Goal: Task Accomplishment & Management: Use online tool/utility

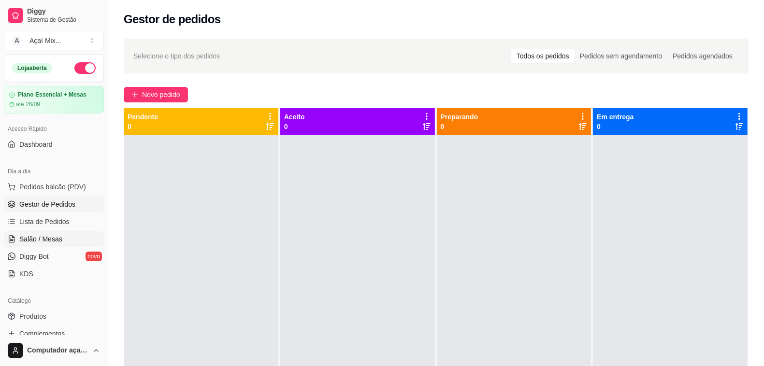
click at [51, 240] on span "Salão / Mesas" at bounding box center [40, 239] width 43 height 10
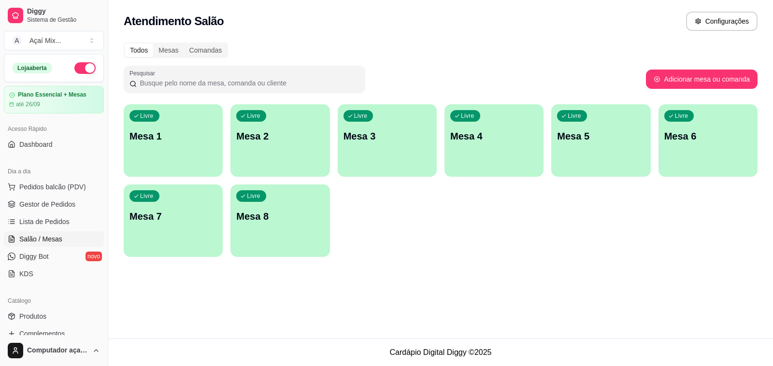
click at [170, 179] on div "Livre Mesa 1 Livre Mesa 2 Livre Mesa 3 Livre Mesa 4 Livre Mesa 5 Livre Mesa 6 L…" at bounding box center [441, 180] width 634 height 153
click at [170, 151] on div "Livre Mesa 1" at bounding box center [173, 134] width 99 height 61
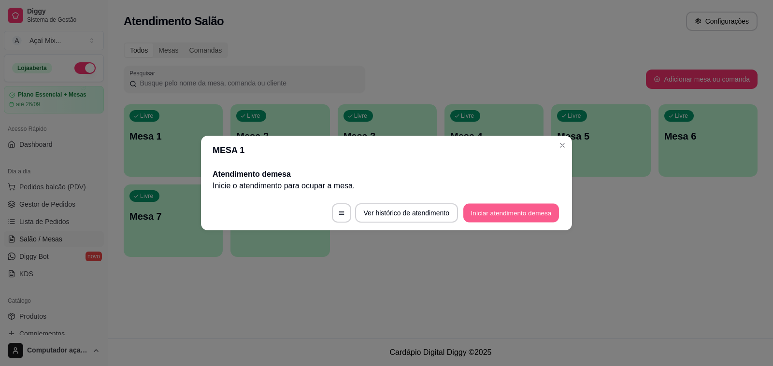
click at [490, 216] on button "Iniciar atendimento de mesa" at bounding box center [511, 213] width 96 height 19
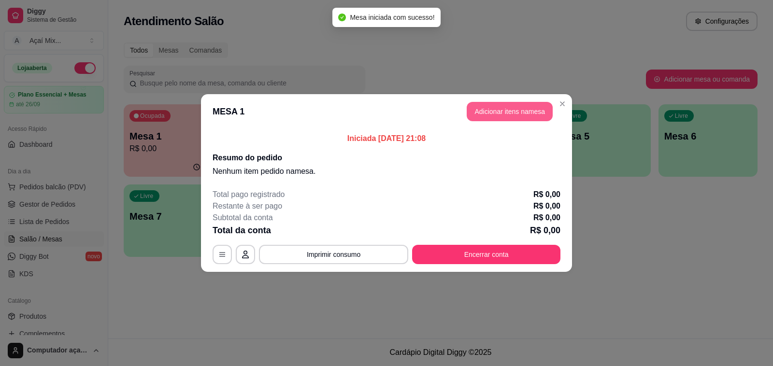
click at [510, 110] on button "Adicionar itens na mesa" at bounding box center [510, 111] width 86 height 19
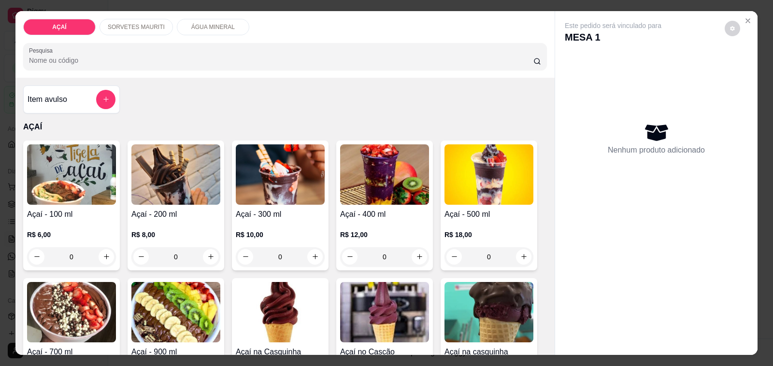
drag, startPoint x: 375, startPoint y: 230, endPoint x: 387, endPoint y: 236, distance: 13.0
click at [387, 236] on div "R$ 12,00 0" at bounding box center [384, 248] width 89 height 37
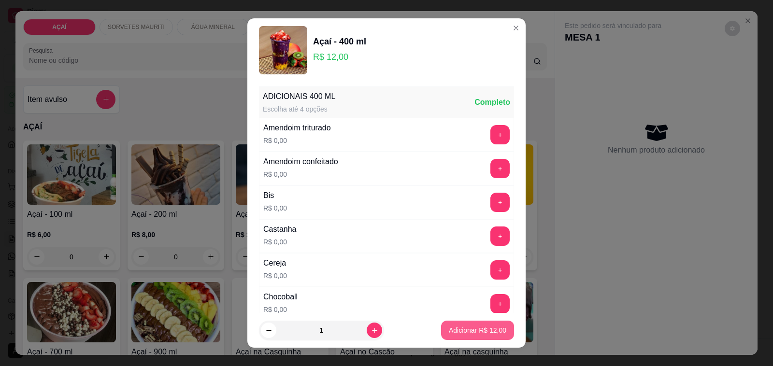
click at [489, 329] on p "Adicionar R$ 12,00" at bounding box center [477, 331] width 57 height 10
type input "1"
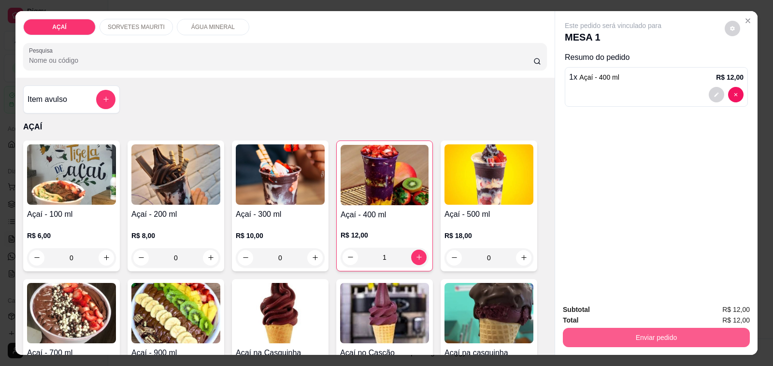
click at [604, 337] on button "Enviar pedido" at bounding box center [656, 337] width 187 height 19
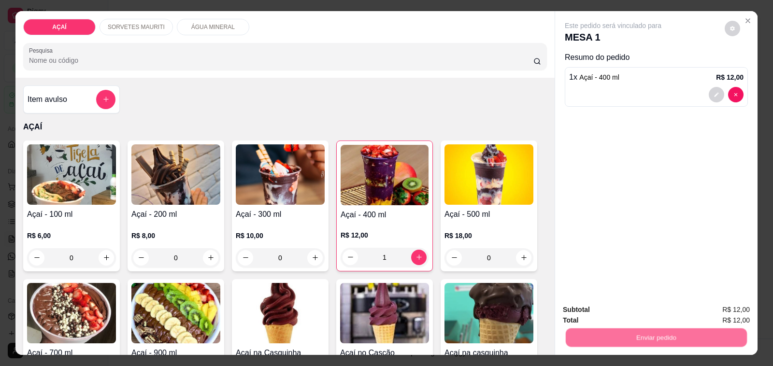
click at [602, 308] on button "Não registrar e enviar pedido" at bounding box center [624, 310] width 98 height 18
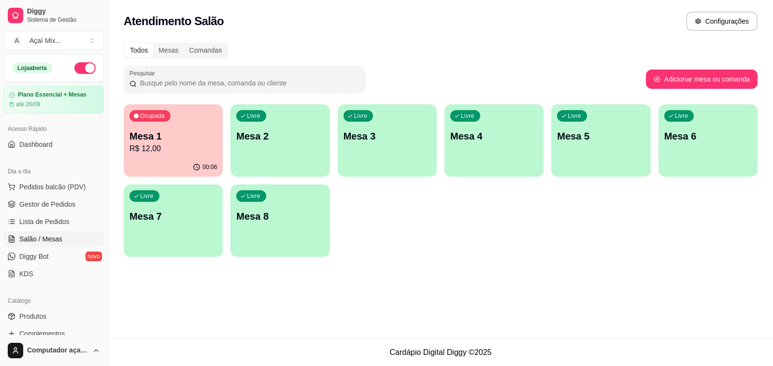
click at [245, 143] on div "Livre Mesa 2" at bounding box center [279, 134] width 99 height 61
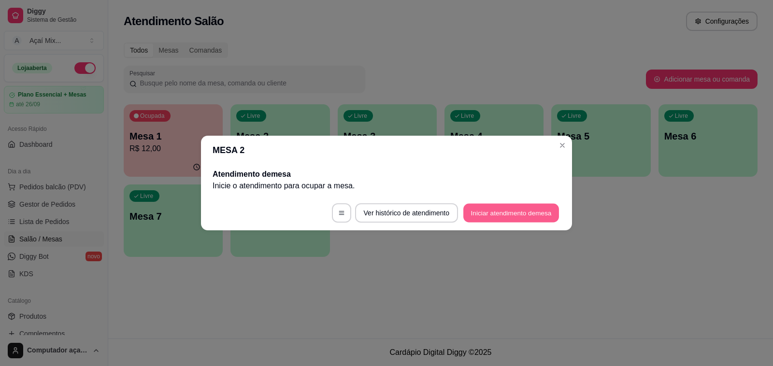
click at [513, 216] on button "Iniciar atendimento de mesa" at bounding box center [511, 213] width 96 height 19
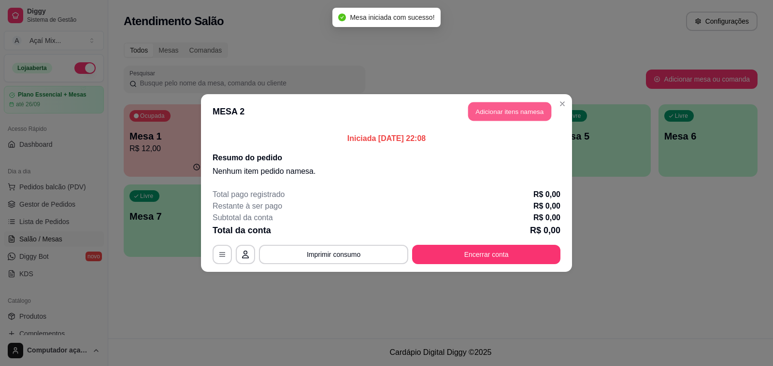
click at [489, 115] on button "Adicionar itens na mesa" at bounding box center [509, 111] width 83 height 19
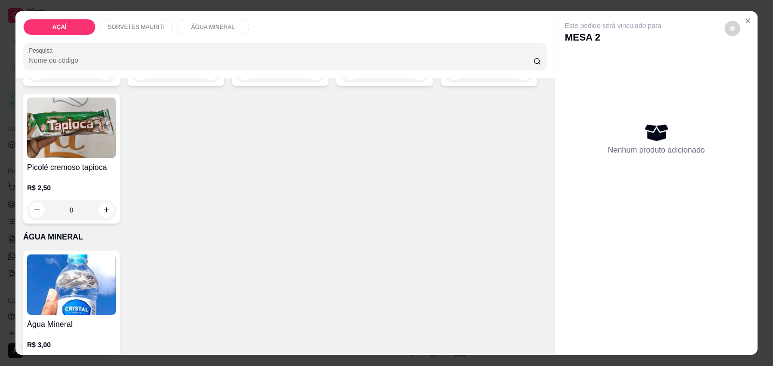
scroll to position [1121, 0]
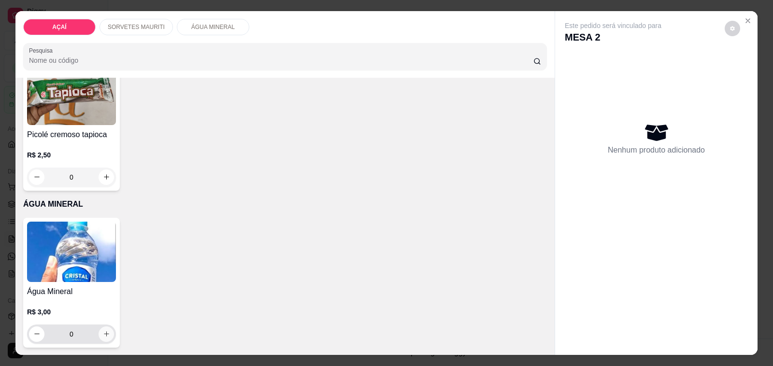
click at [103, 331] on icon "increase-product-quantity" at bounding box center [106, 334] width 7 height 7
type input "1"
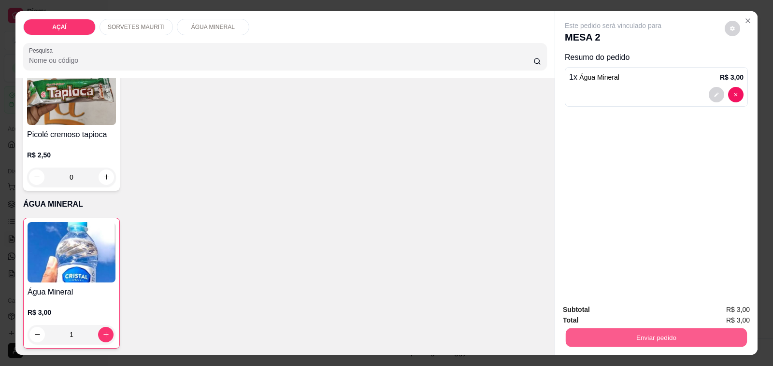
click at [657, 337] on button "Enviar pedido" at bounding box center [656, 338] width 181 height 19
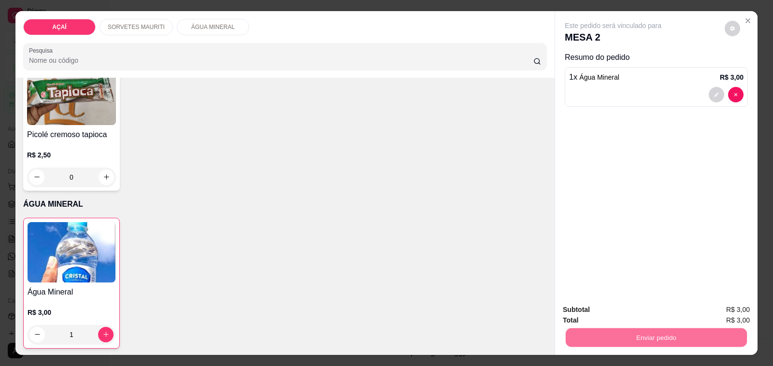
click at [639, 316] on button "Não registrar e enviar pedido" at bounding box center [624, 310] width 101 height 18
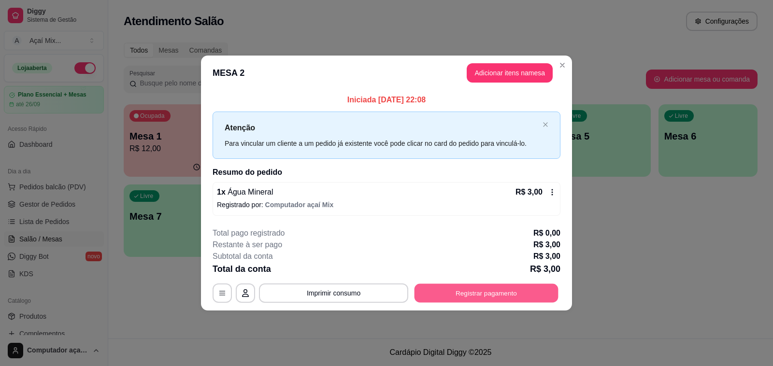
click at [503, 302] on button "Registrar pagamento" at bounding box center [487, 293] width 144 height 19
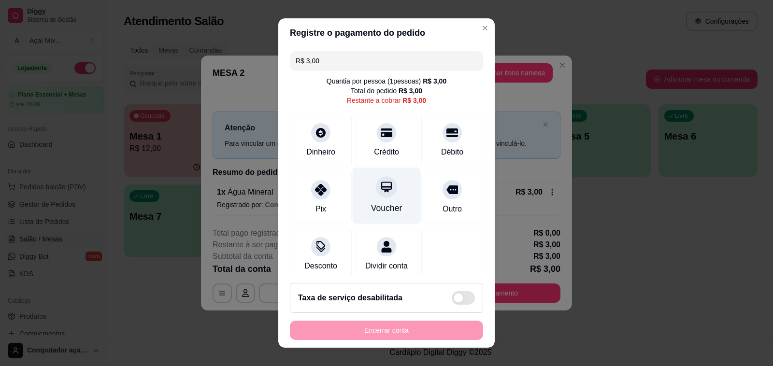
click at [386, 209] on div "Voucher" at bounding box center [386, 208] width 31 height 13
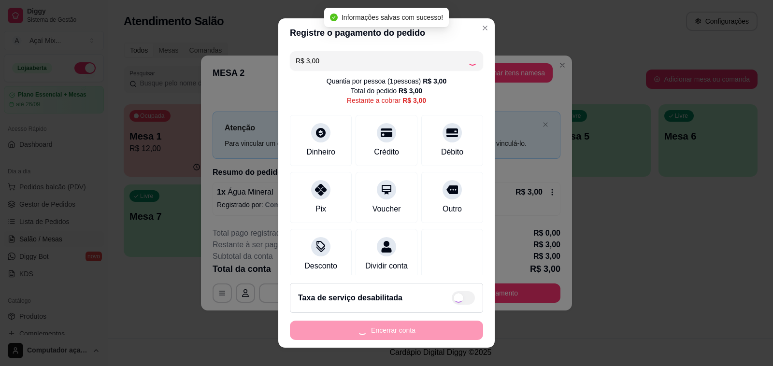
type input "R$ 0,00"
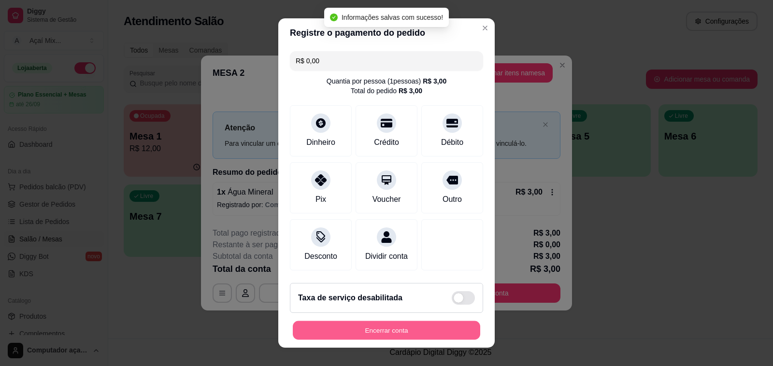
click at [423, 327] on button "Encerrar conta" at bounding box center [386, 330] width 187 height 19
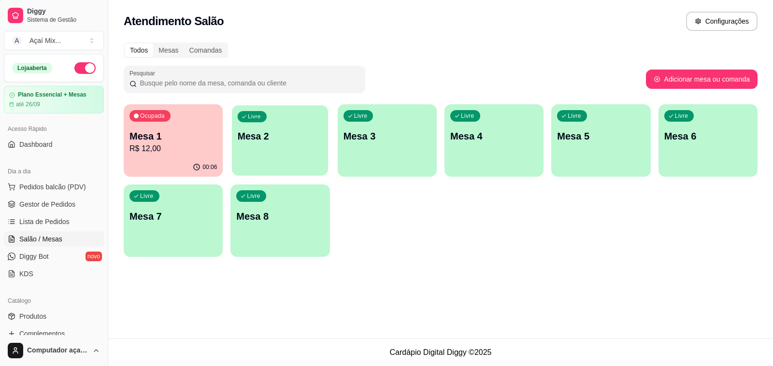
click at [310, 156] on div "Livre Mesa 2" at bounding box center [280, 134] width 96 height 59
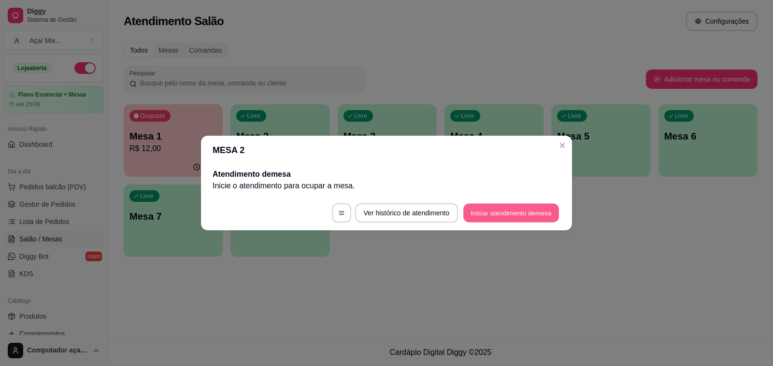
click at [545, 219] on button "Iniciar atendimento de mesa" at bounding box center [511, 213] width 96 height 19
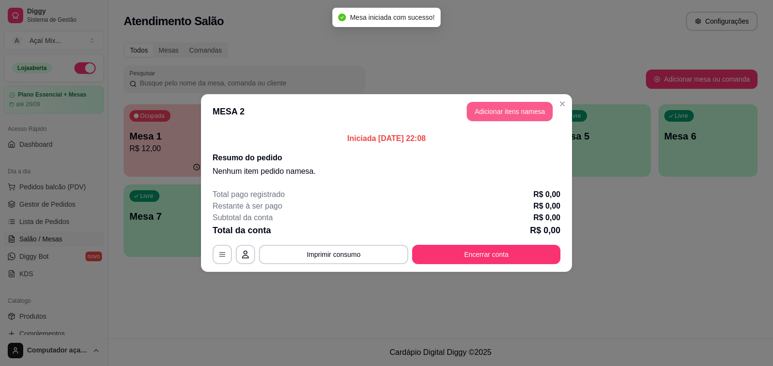
click at [485, 105] on button "Adicionar itens na mesa" at bounding box center [510, 111] width 86 height 19
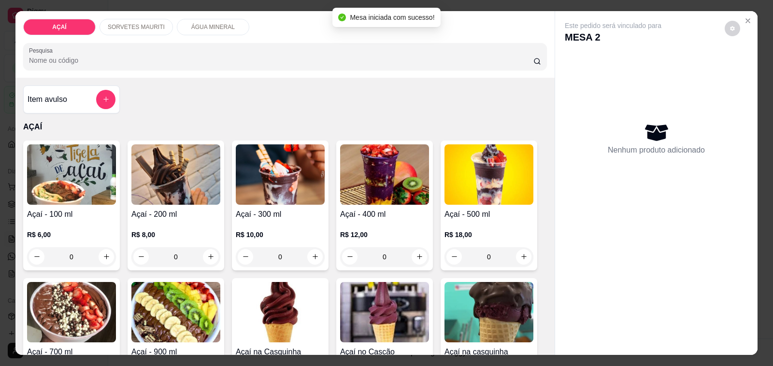
click at [399, 220] on div "R$ 12,00 0" at bounding box center [384, 243] width 89 height 46
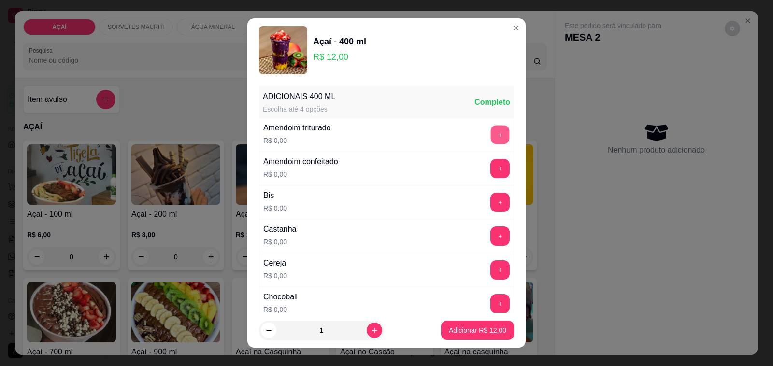
click at [491, 135] on button "+" at bounding box center [500, 135] width 19 height 19
click at [490, 243] on button "+" at bounding box center [499, 236] width 19 height 19
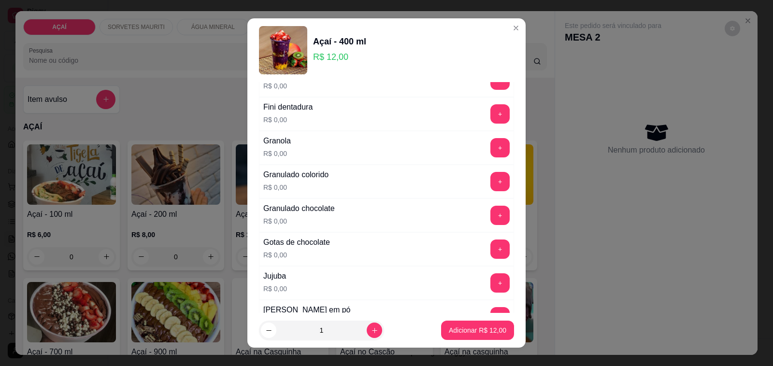
scroll to position [785, 0]
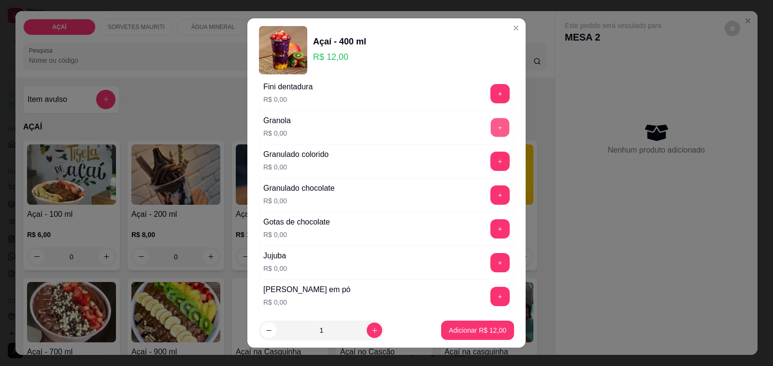
click at [491, 134] on button "+" at bounding box center [500, 127] width 19 height 19
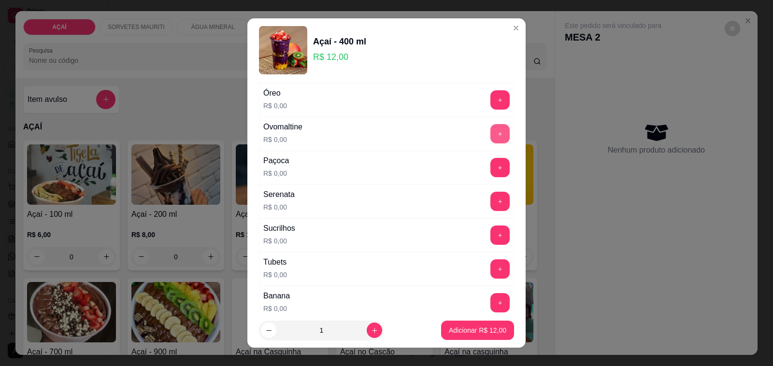
scroll to position [1087, 0]
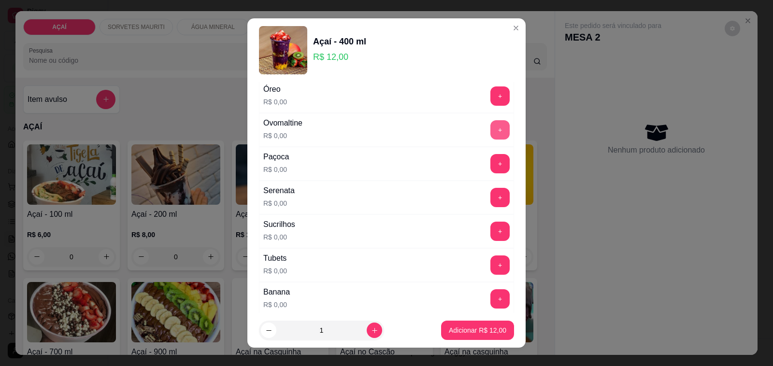
click at [490, 137] on button "+" at bounding box center [499, 129] width 19 height 19
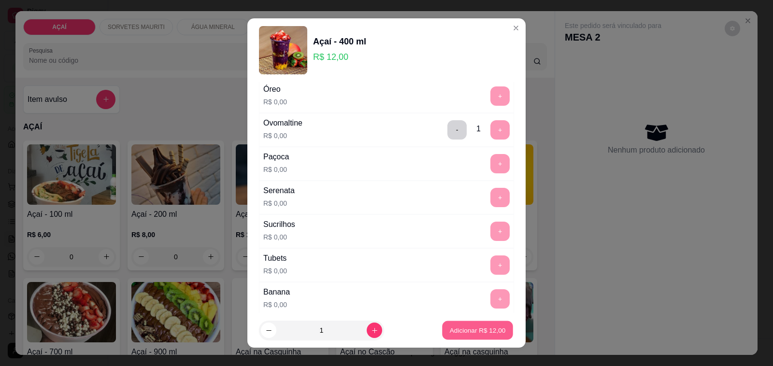
click at [486, 334] on p "Adicionar R$ 12,00" at bounding box center [478, 330] width 56 height 9
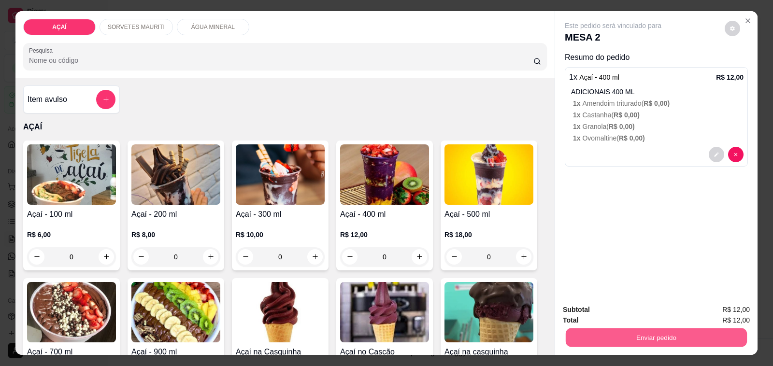
click at [585, 329] on button "Enviar pedido" at bounding box center [656, 338] width 181 height 19
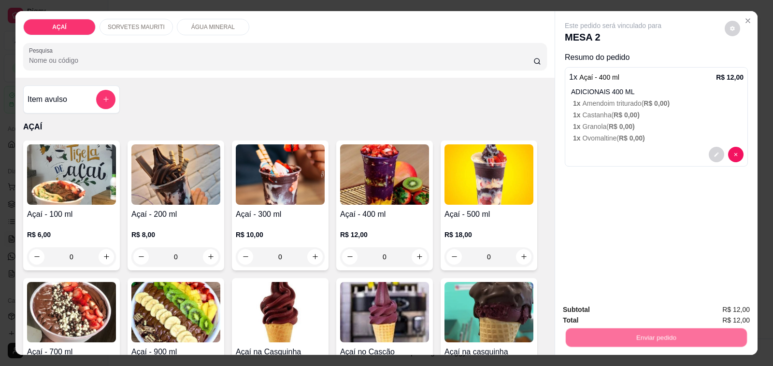
click at [580, 307] on button "Não registrar e enviar pedido" at bounding box center [624, 310] width 101 height 18
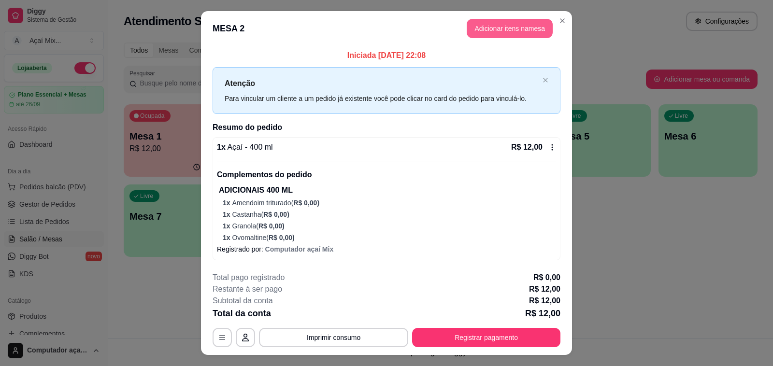
click at [497, 36] on button "Adicionar itens na mesa" at bounding box center [510, 28] width 86 height 19
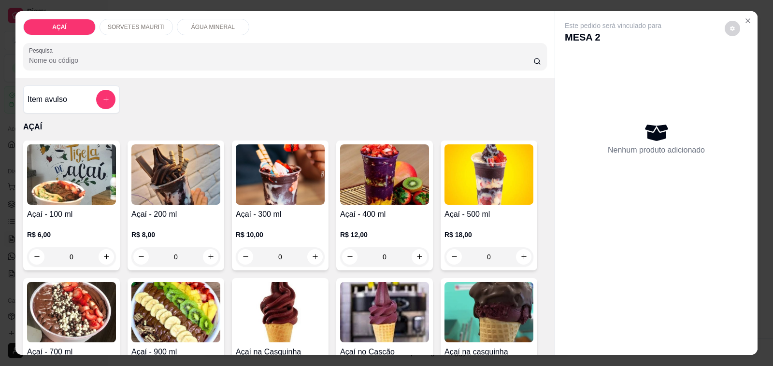
click at [123, 19] on div "SORVETES MAURITI" at bounding box center [136, 27] width 73 height 16
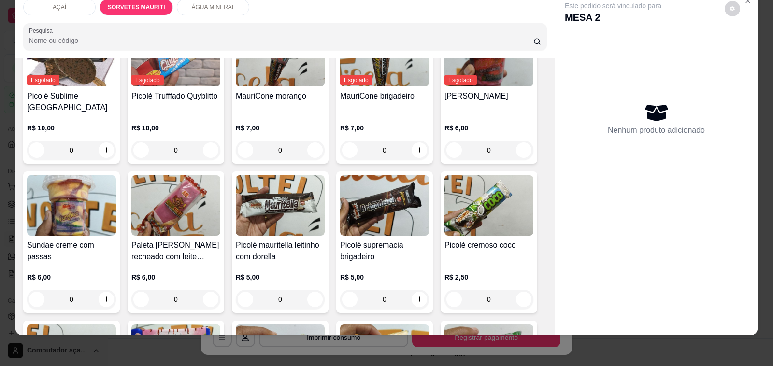
scroll to position [547, 0]
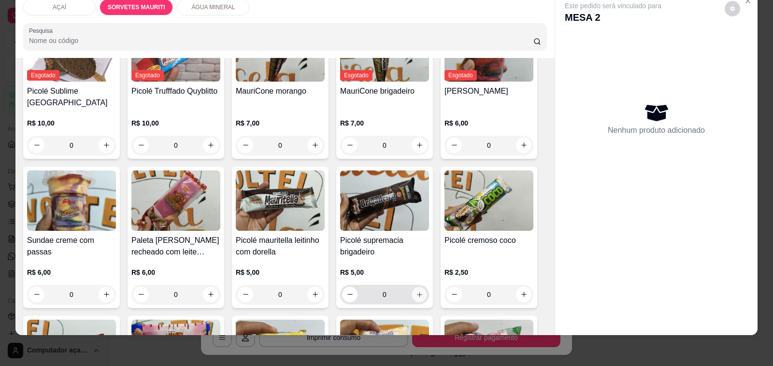
click at [418, 287] on button "increase-product-quantity" at bounding box center [419, 294] width 15 height 15
type input "1"
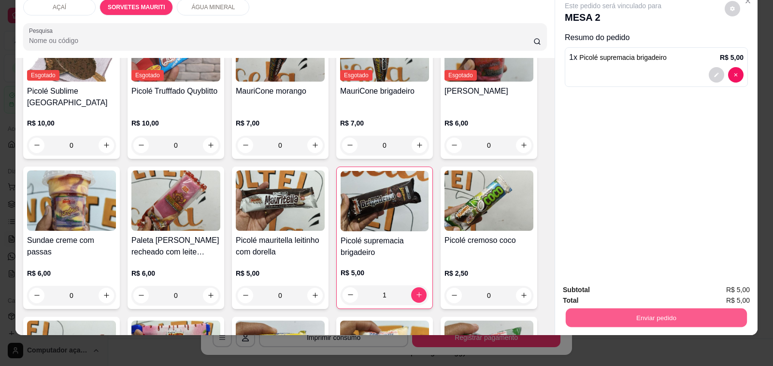
click at [628, 312] on button "Enviar pedido" at bounding box center [656, 318] width 181 height 19
click at [612, 290] on button "Não registrar e enviar pedido" at bounding box center [624, 286] width 101 height 18
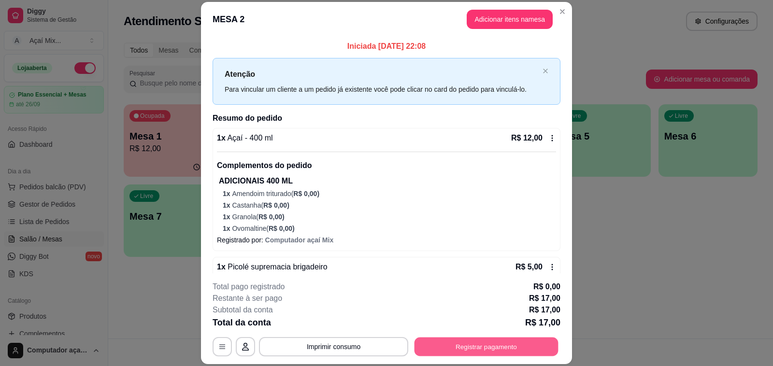
click at [542, 354] on button "Registrar pagamento" at bounding box center [487, 347] width 144 height 19
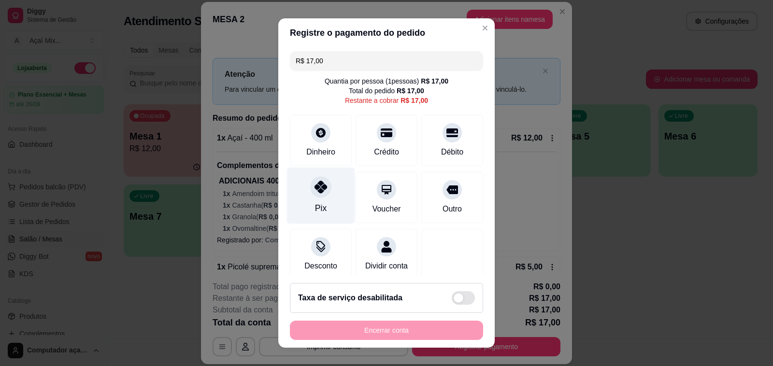
click at [316, 206] on div "Pix" at bounding box center [321, 208] width 12 height 13
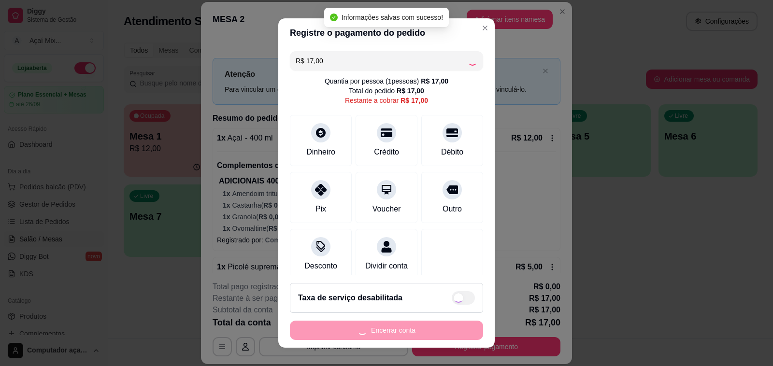
type input "R$ 0,00"
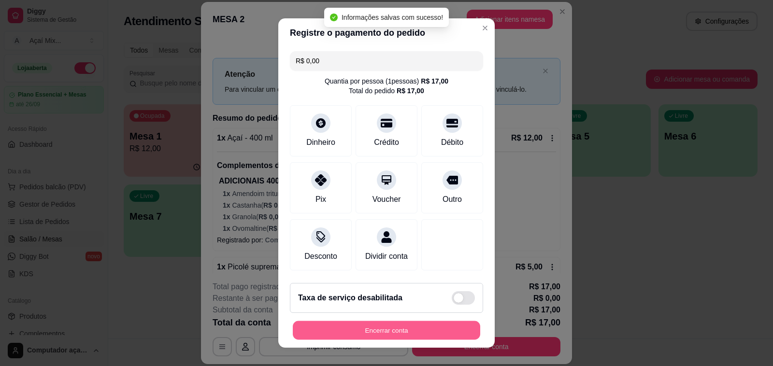
click at [368, 336] on button "Encerrar conta" at bounding box center [386, 330] width 187 height 19
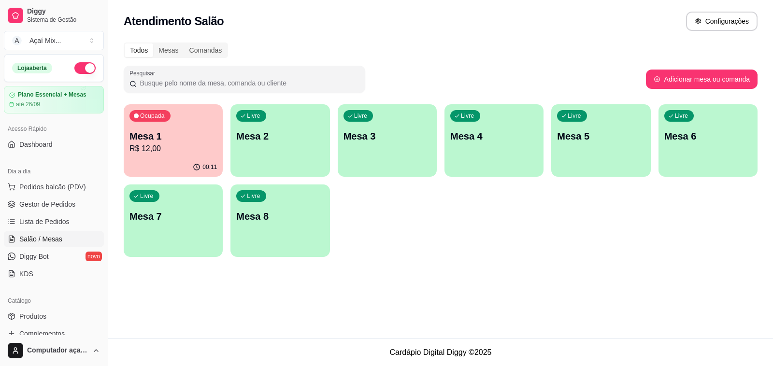
click at [187, 139] on p "Mesa 1" at bounding box center [172, 136] width 87 height 14
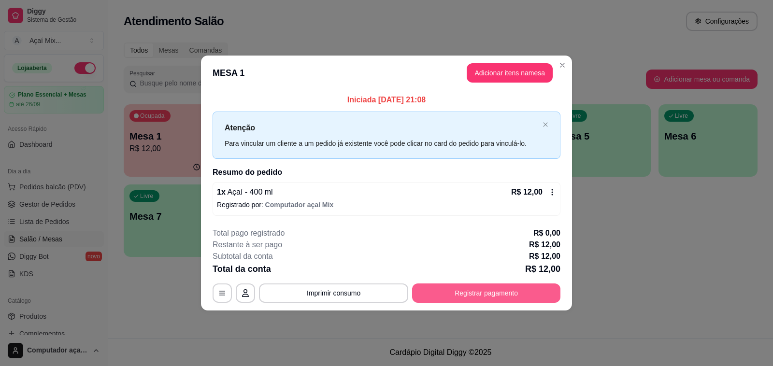
click at [494, 290] on button "Registrar pagamento" at bounding box center [486, 293] width 148 height 19
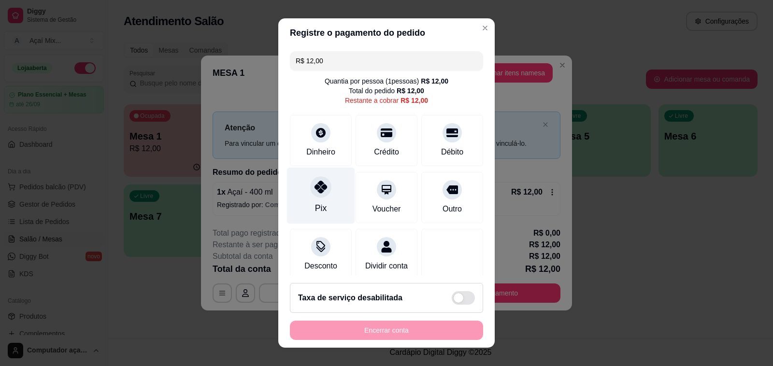
click at [306, 197] on div "Pix" at bounding box center [321, 196] width 68 height 57
type input "R$ 0,00"
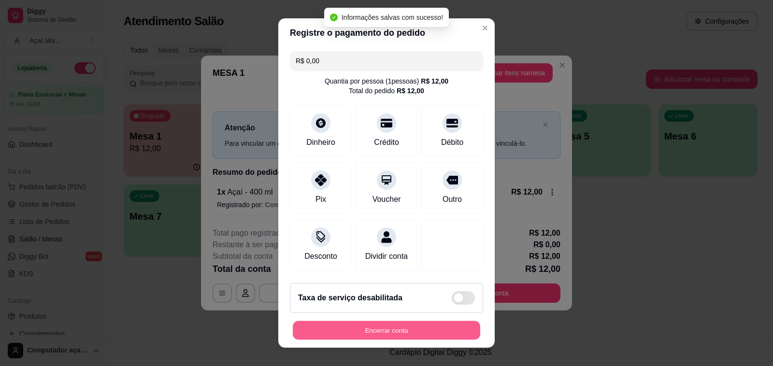
click at [373, 331] on button "Encerrar conta" at bounding box center [386, 330] width 187 height 19
